Goal: Use online tool/utility

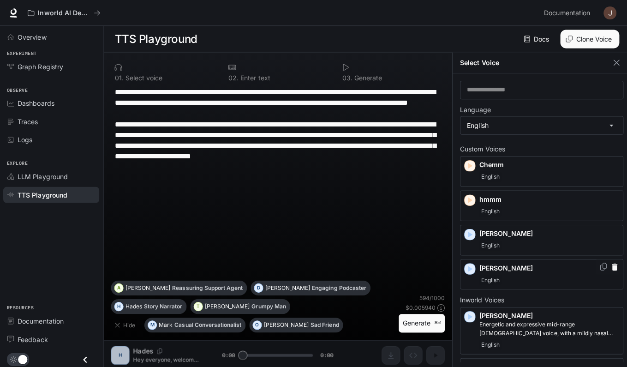
scroll to position [94, 0]
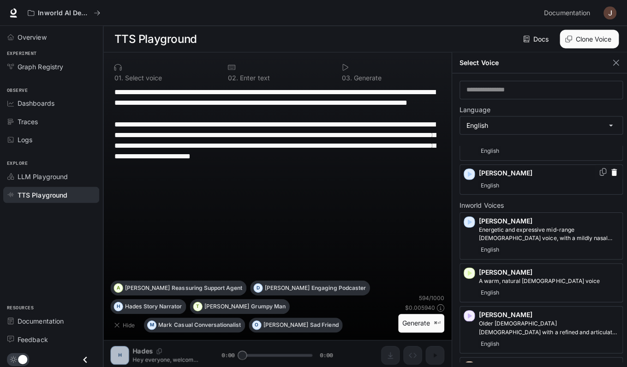
click at [595, 168] on icon "Copy Voice ID" at bounding box center [599, 170] width 9 height 7
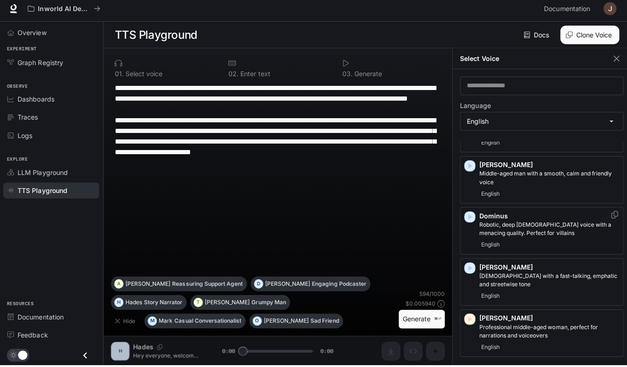
scroll to position [332, 0]
click at [467, 265] on icon "button" at bounding box center [466, 269] width 9 height 9
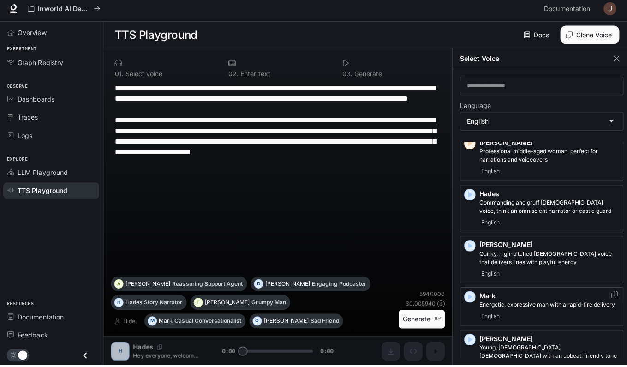
scroll to position [505, 0]
click at [469, 297] on icon "button" at bounding box center [468, 300] width 4 height 6
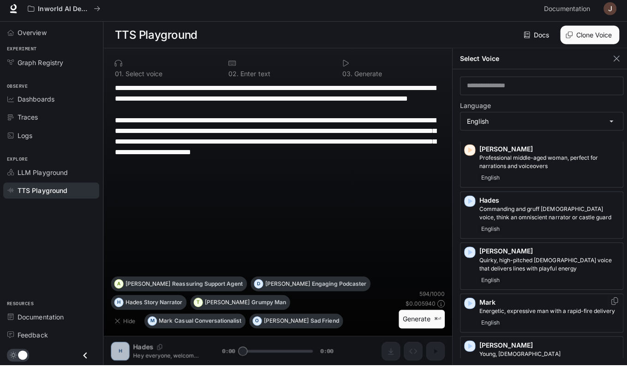
scroll to position [497, 0]
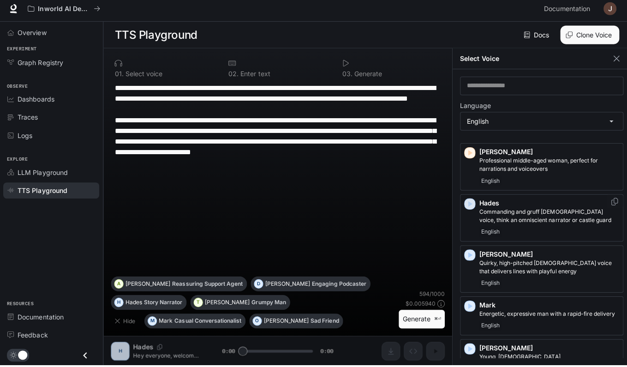
click at [466, 204] on icon "button" at bounding box center [468, 207] width 4 height 6
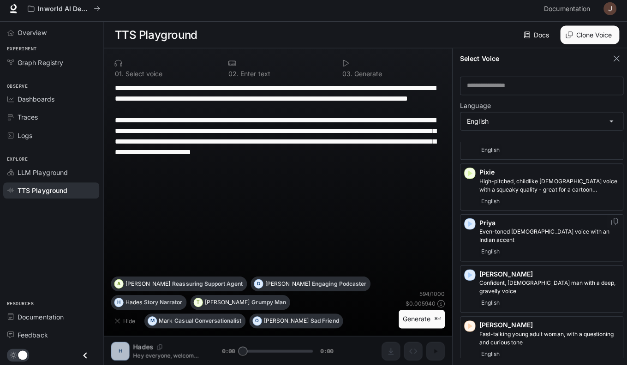
scroll to position [726, 0]
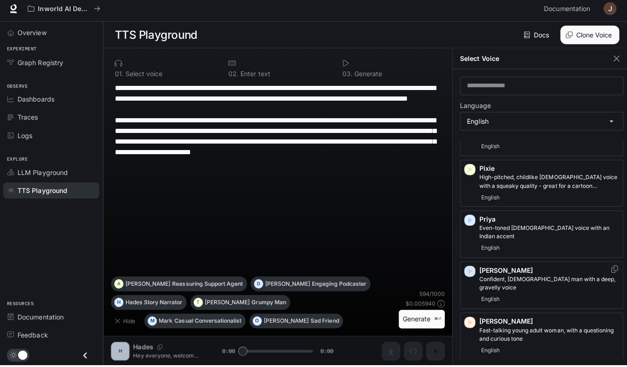
click at [470, 269] on icon "button" at bounding box center [466, 273] width 9 height 9
click at [462, 268] on div "button" at bounding box center [467, 273] width 10 height 10
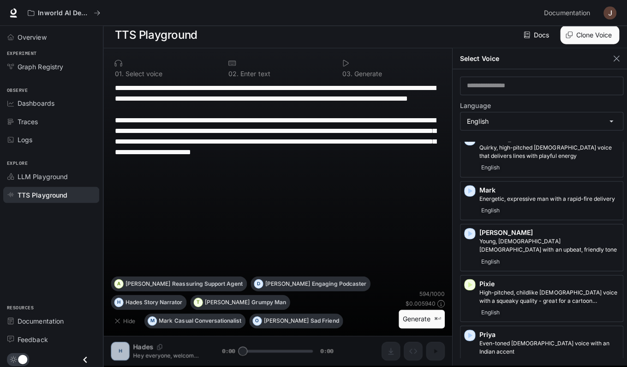
scroll to position [607, 0]
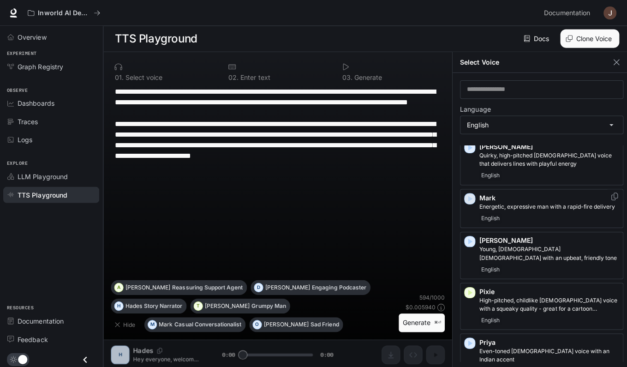
click at [467, 195] on icon "button" at bounding box center [468, 198] width 4 height 6
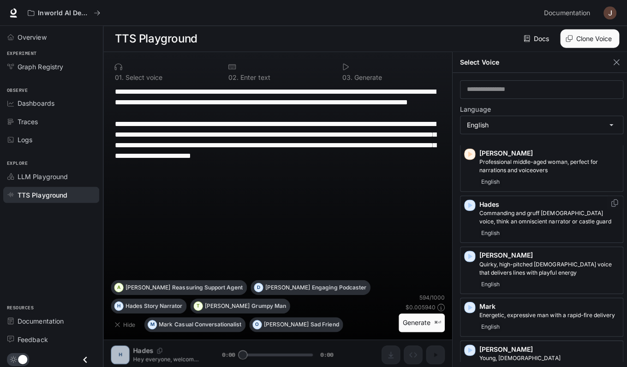
scroll to position [492, 0]
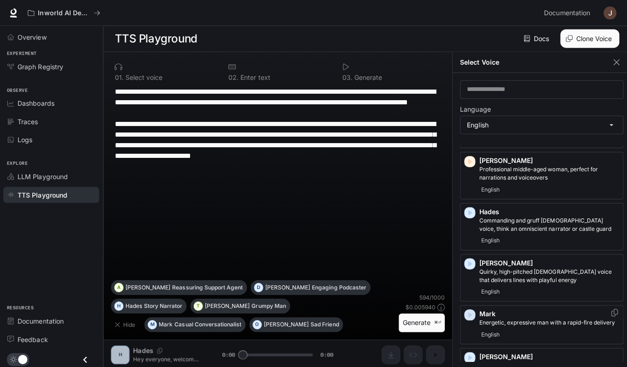
click at [471, 308] on icon "button" at bounding box center [466, 312] width 9 height 9
click at [466, 208] on icon "button" at bounding box center [468, 211] width 4 height 6
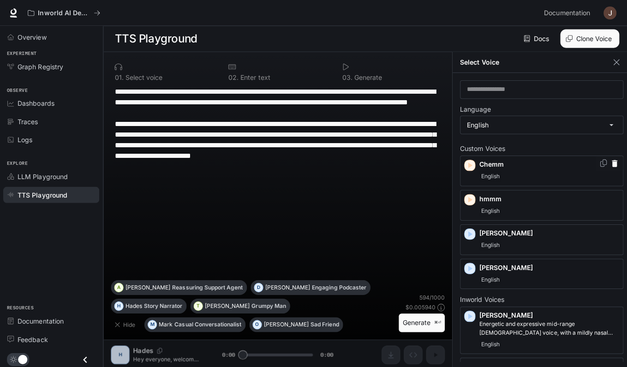
scroll to position [0, 0]
click at [467, 195] on icon "button" at bounding box center [466, 198] width 9 height 9
click at [469, 264] on icon "button" at bounding box center [468, 267] width 4 height 6
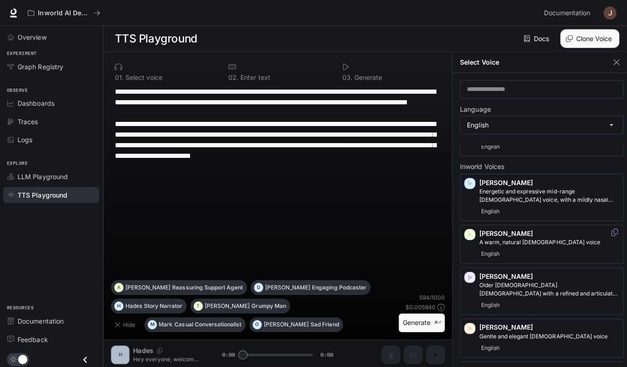
scroll to position [134, 0]
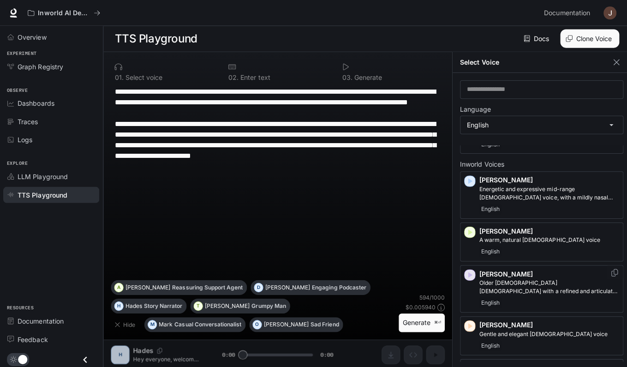
click at [467, 268] on icon "button" at bounding box center [466, 272] width 9 height 9
